Goal: Information Seeking & Learning: Learn about a topic

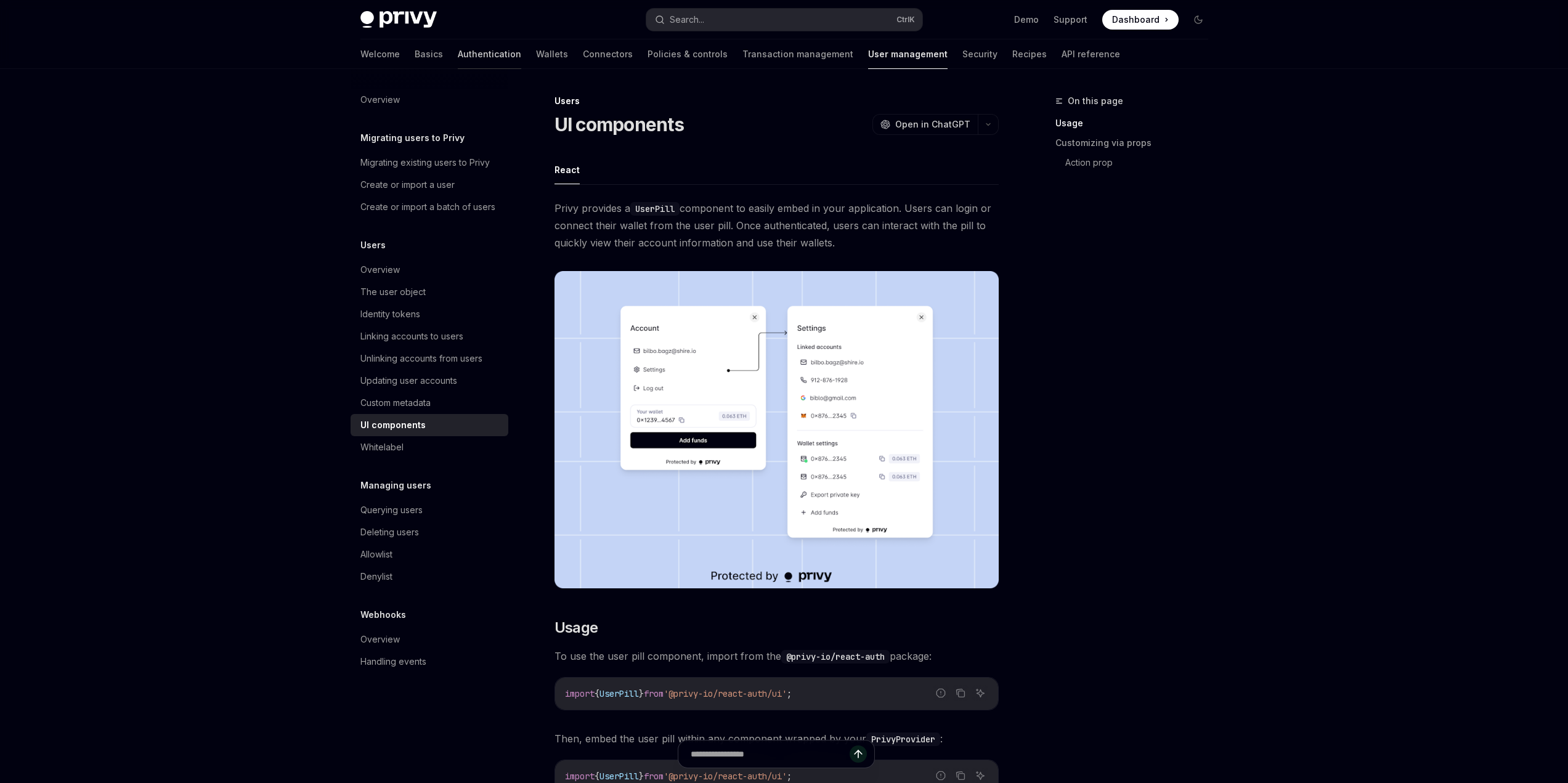
click at [457, 53] on link "Authentication" at bounding box center [488, 53] width 63 height 29
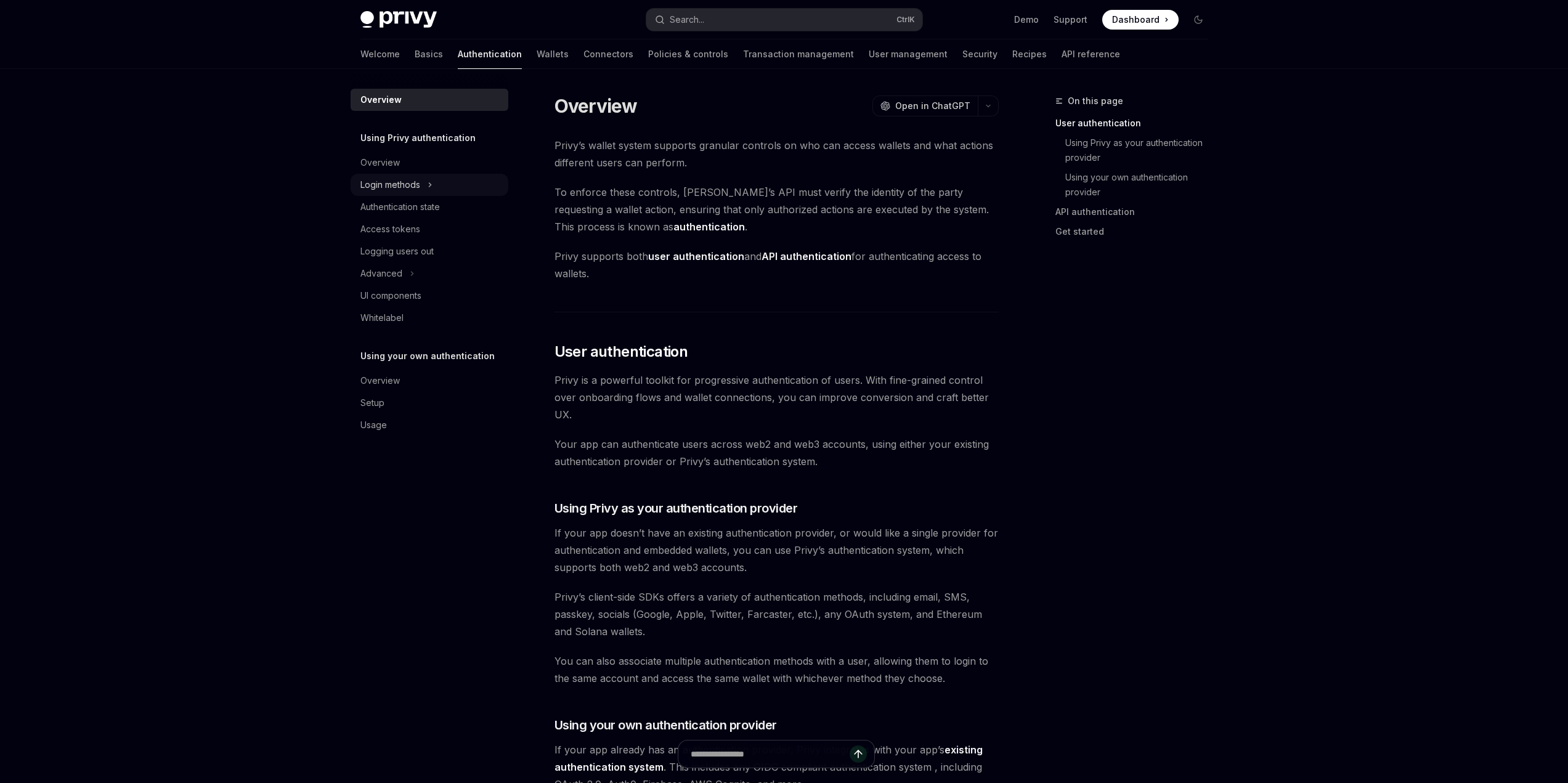
click at [412, 180] on div "Login methods" at bounding box center [390, 185] width 59 height 15
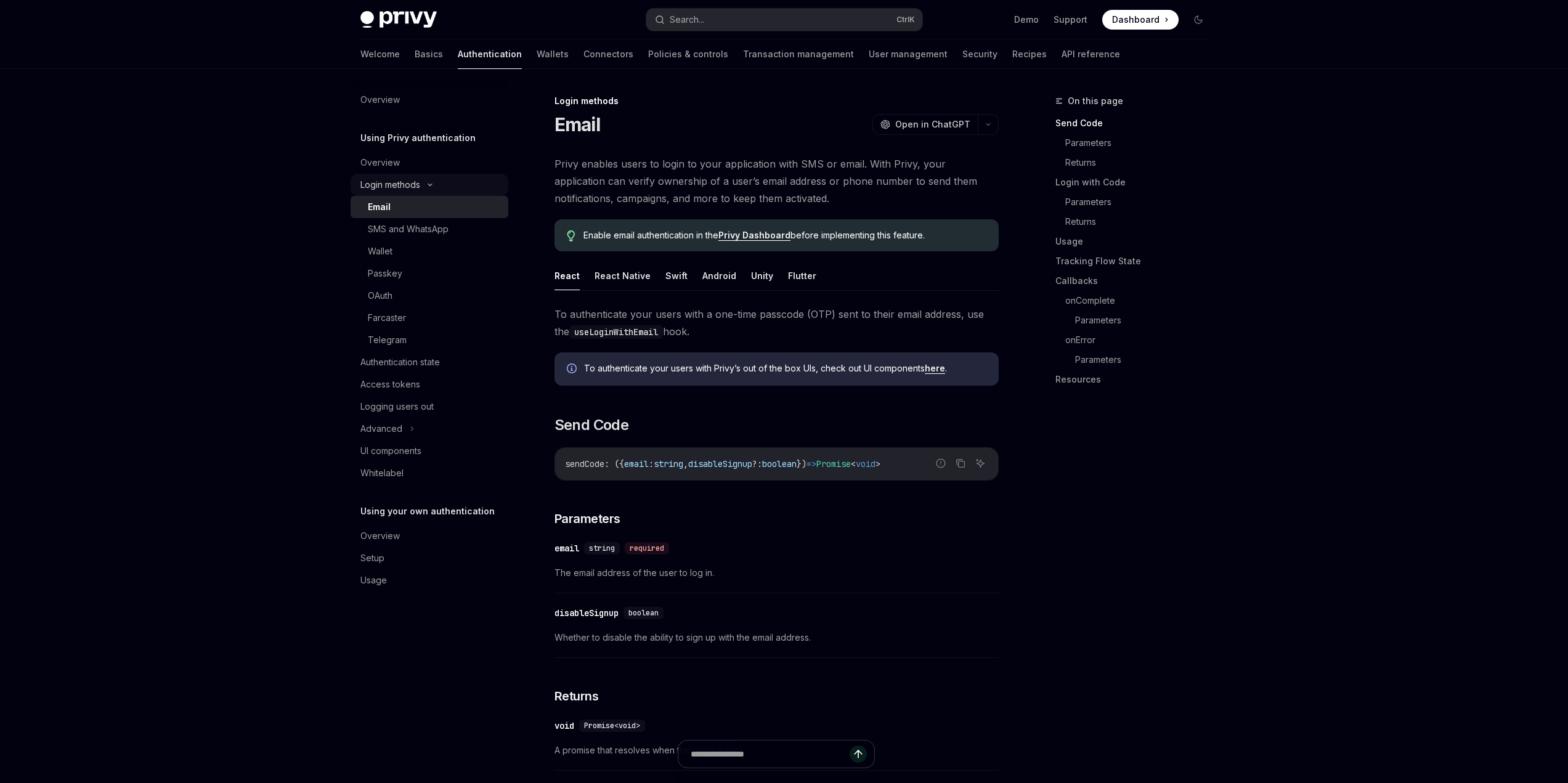
click at [412, 180] on div "Login methods" at bounding box center [390, 185] width 59 height 15
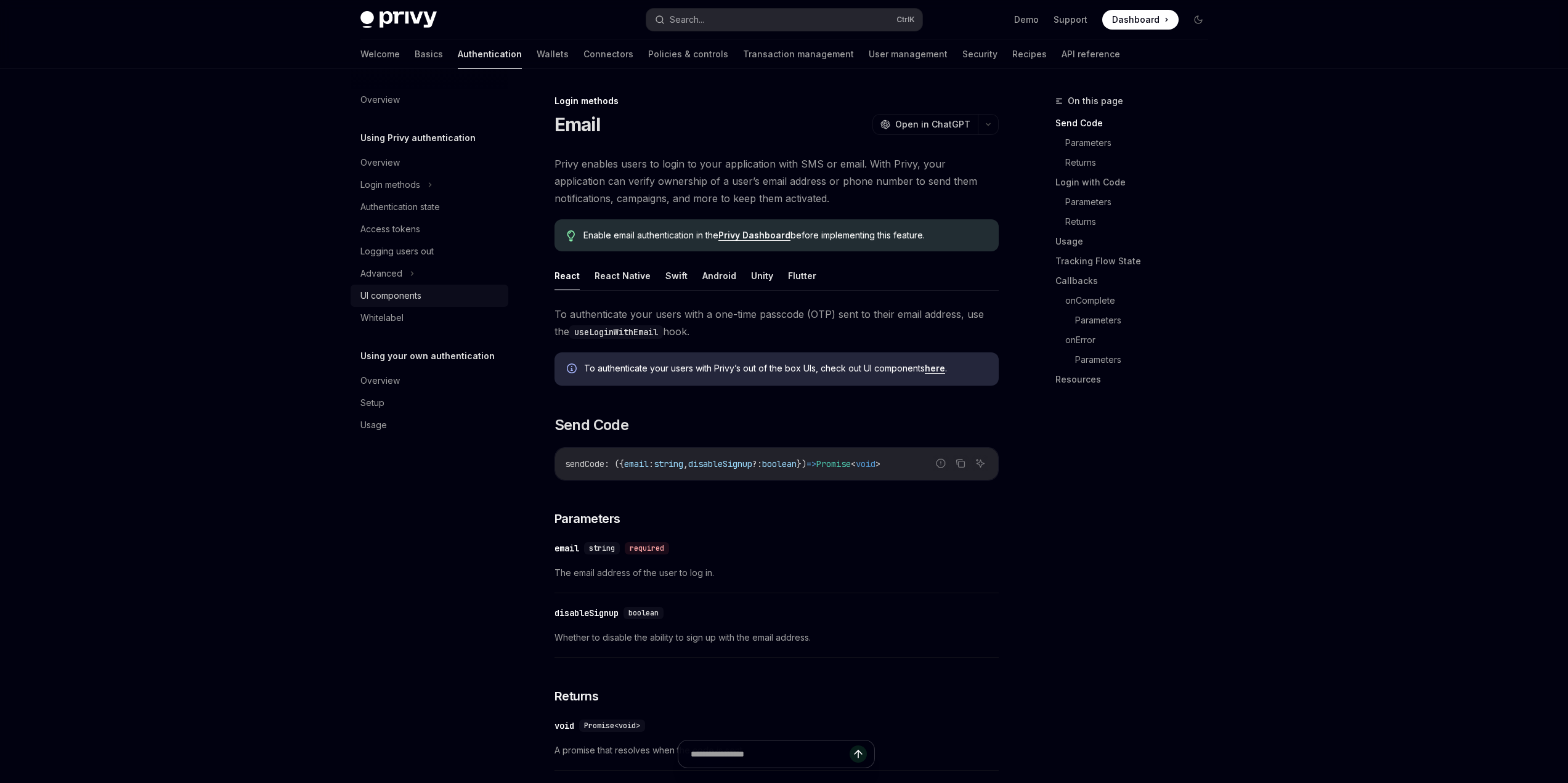
click at [416, 285] on link "UI components" at bounding box center [430, 295] width 158 height 22
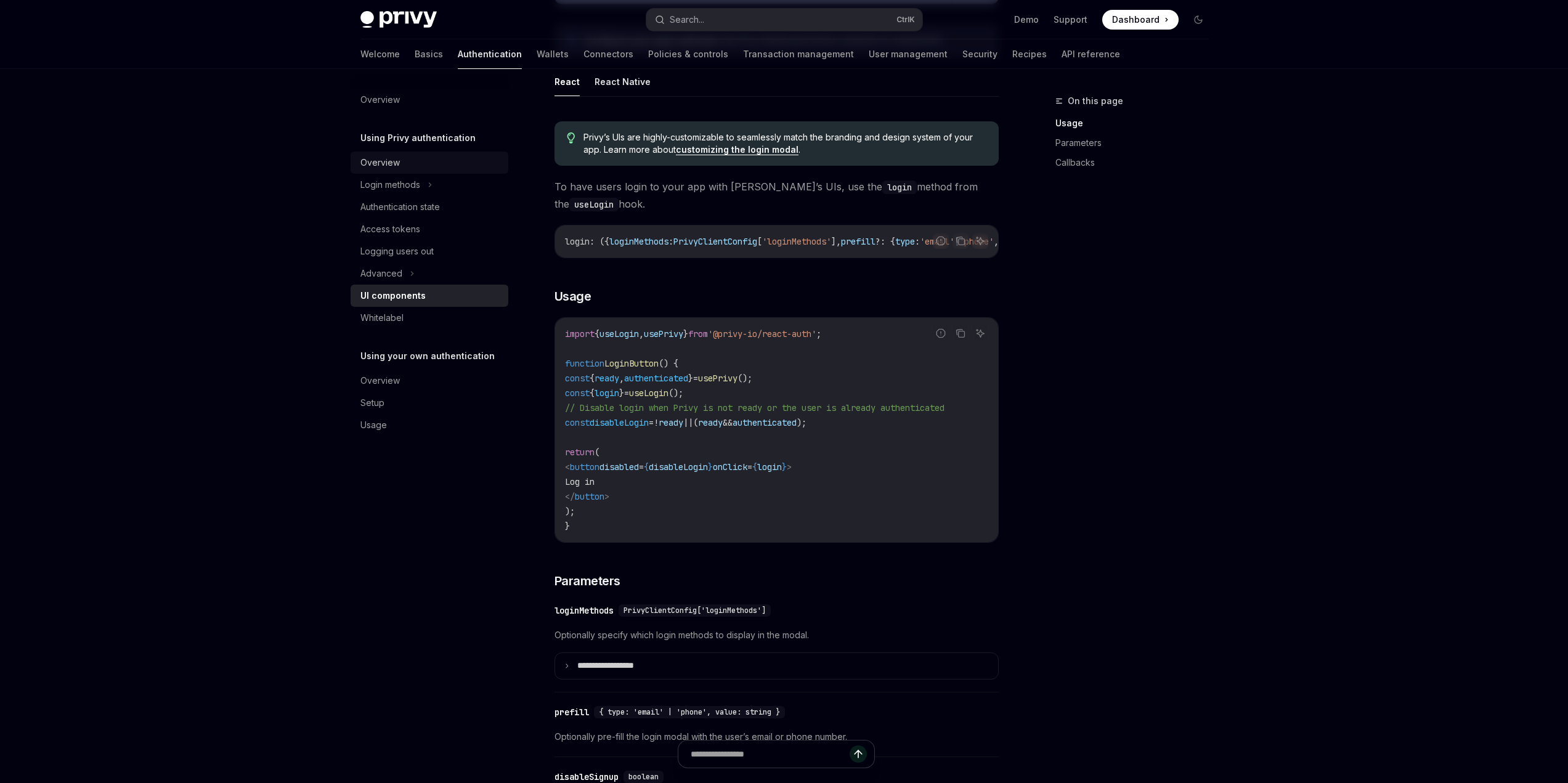
click at [425, 162] on div "Overview" at bounding box center [431, 162] width 140 height 15
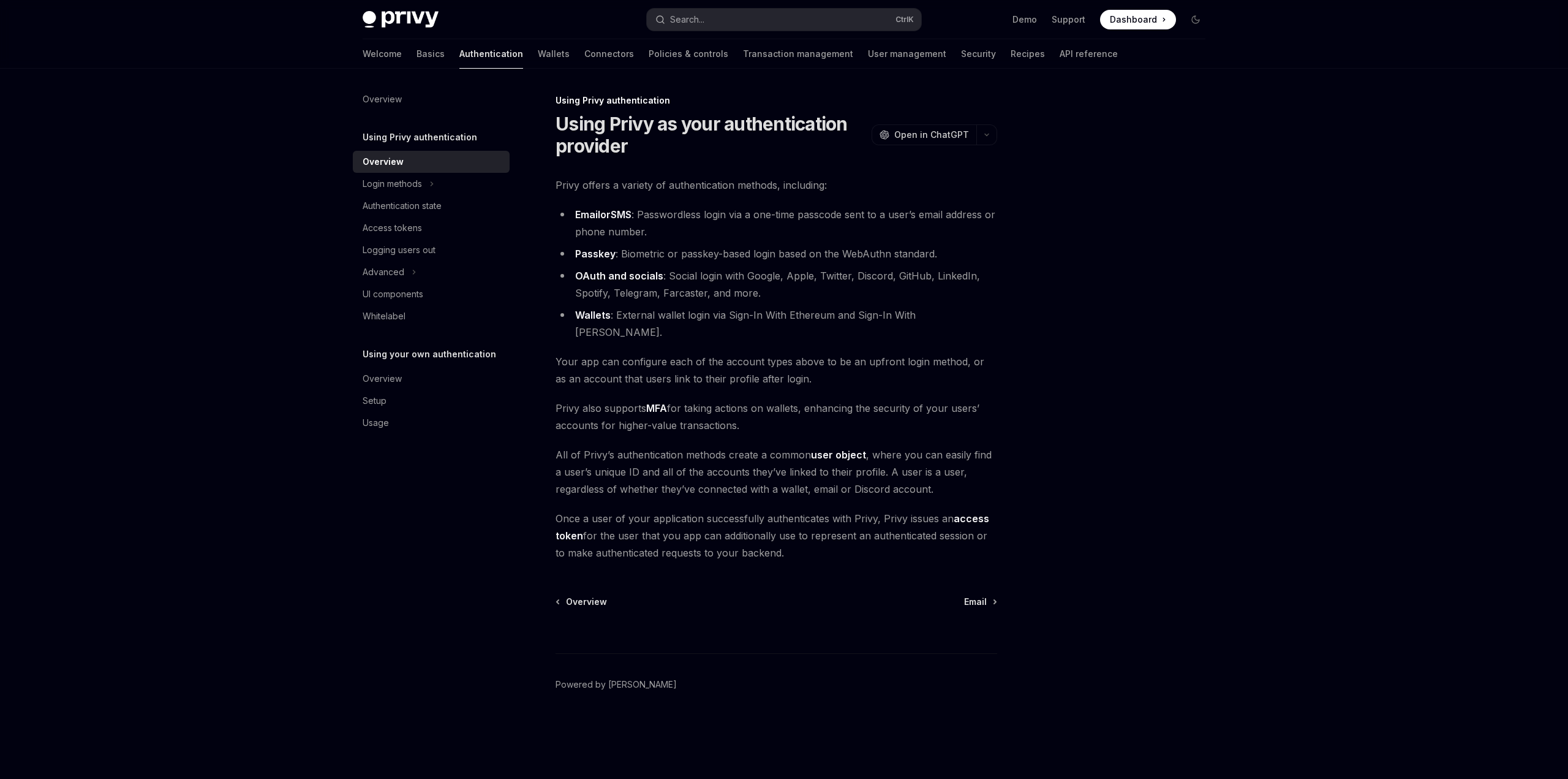
click at [711, 363] on span "Your app can configure each of the account types above to be an upfront login m…" at bounding box center [776, 370] width 441 height 34
click at [417, 301] on link "UI components" at bounding box center [432, 293] width 157 height 22
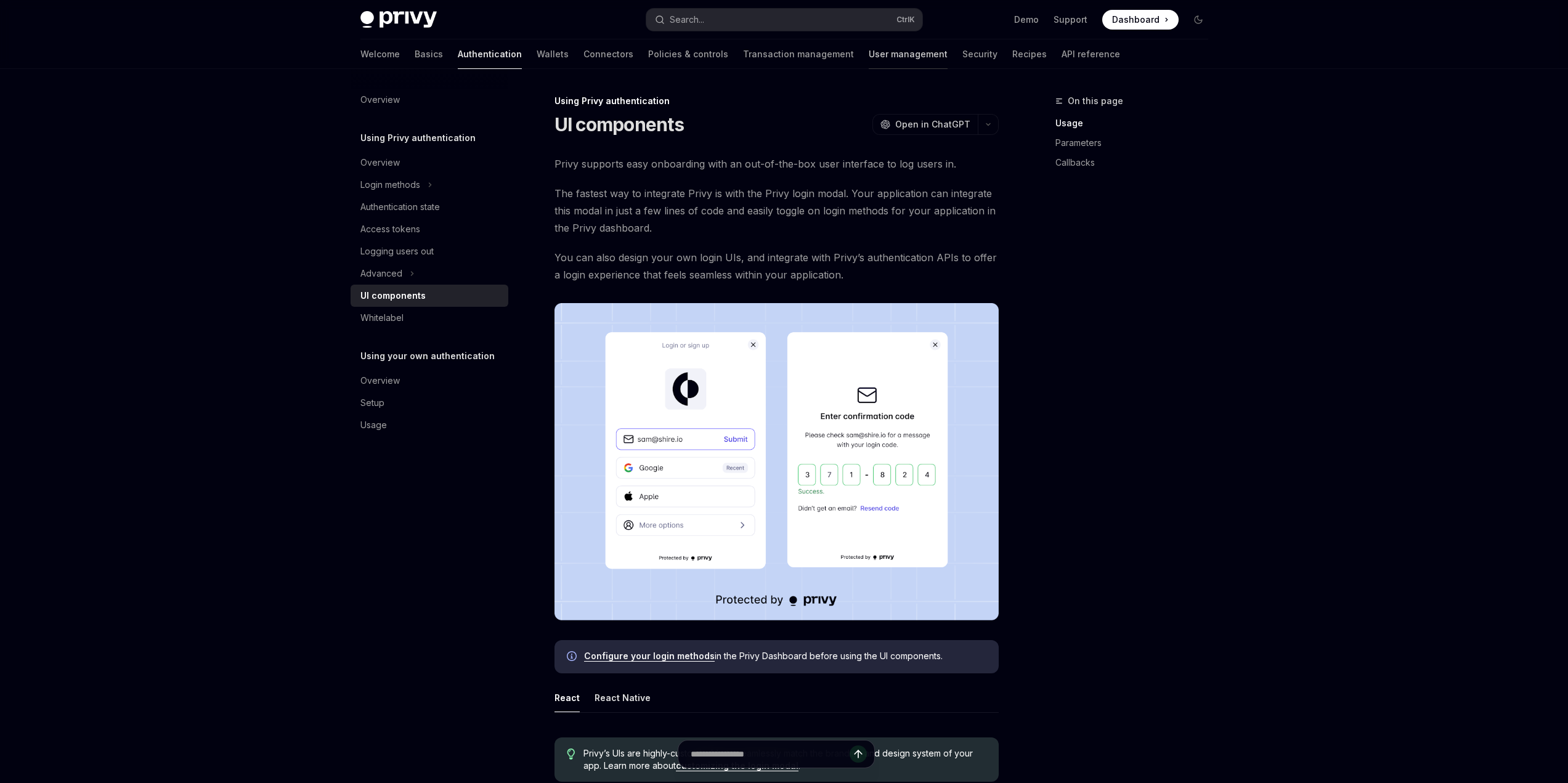
click at [868, 55] on link "User management" at bounding box center [907, 53] width 79 height 29
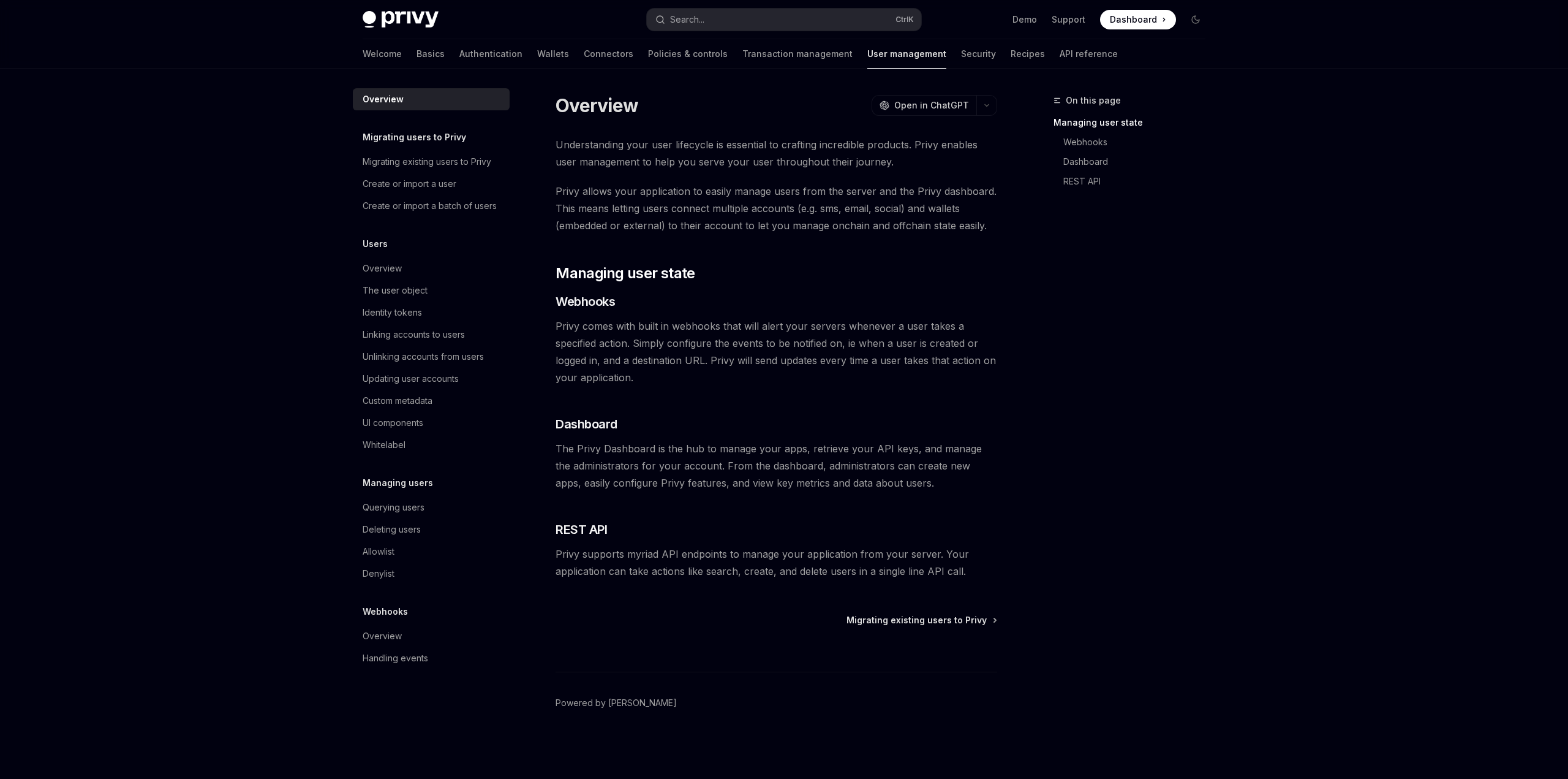
click at [727, 252] on div "Understanding your user lifecycle is essential to crafting incredible products.…" at bounding box center [776, 358] width 441 height 443
click at [432, 417] on div "UI components" at bounding box center [433, 422] width 139 height 15
type textarea "*"
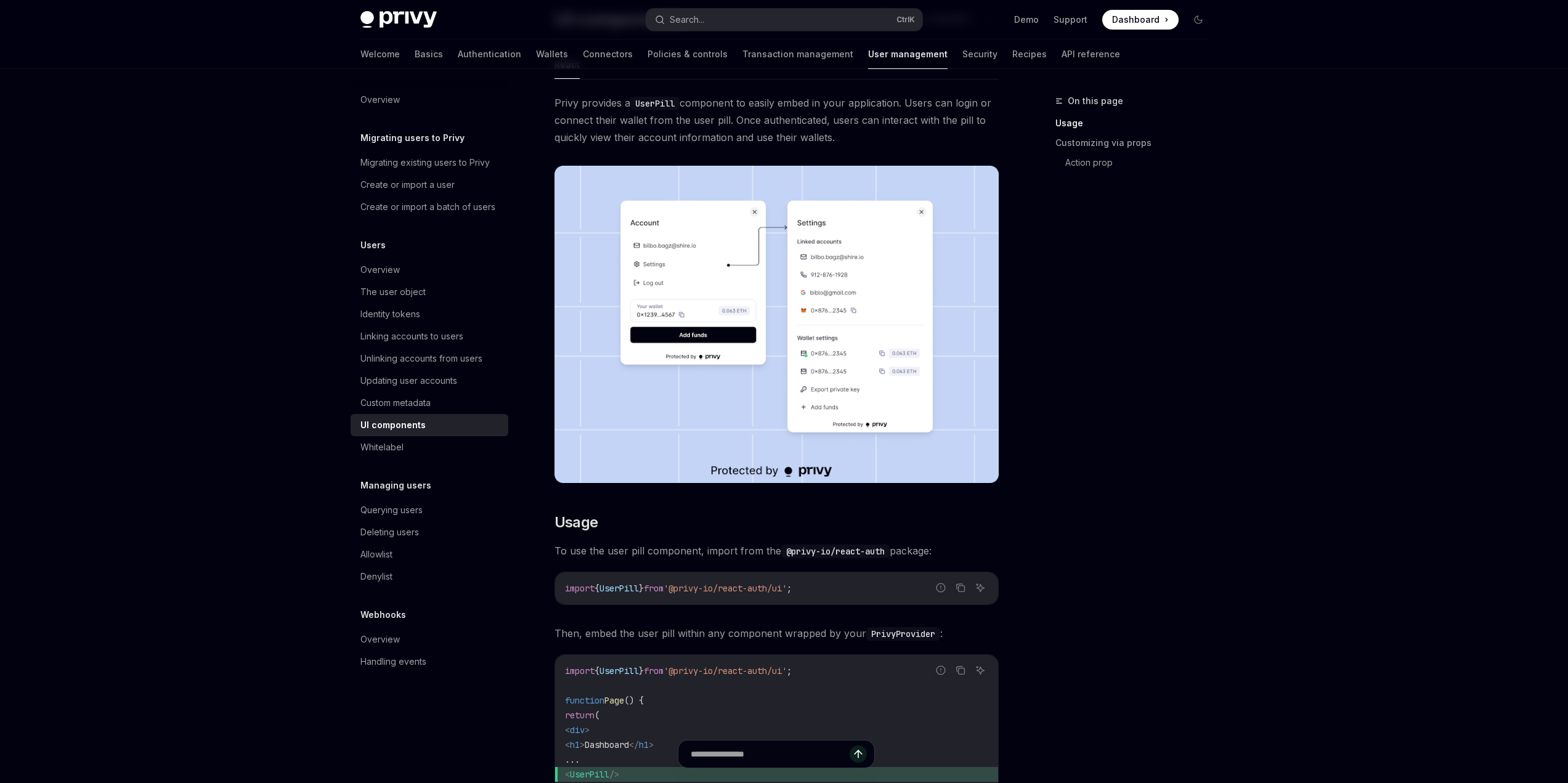
scroll to position [308, 0]
